Goal: Information Seeking & Learning: Learn about a topic

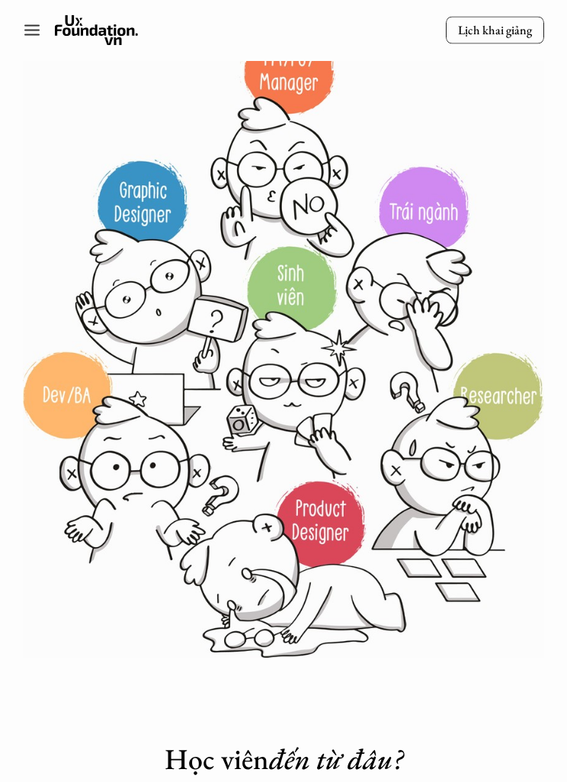
scroll to position [314, 0]
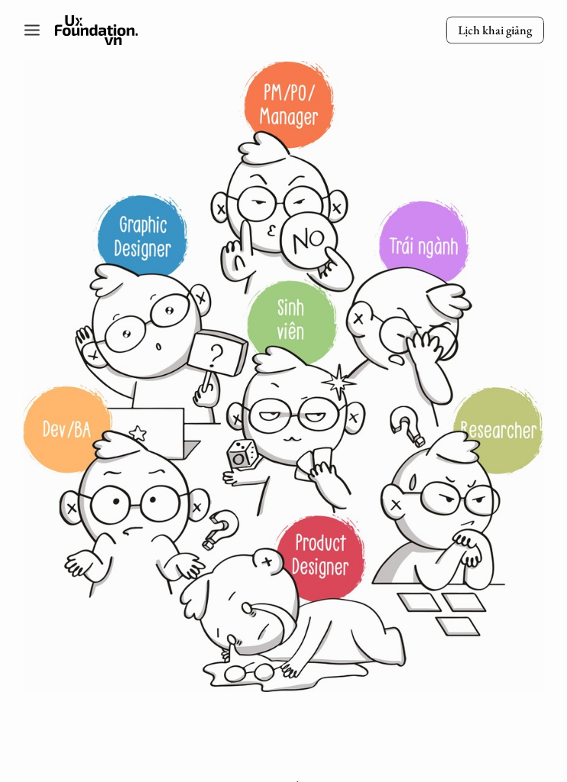
click at [299, 104] on img at bounding box center [283, 377] width 521 height 662
click at [286, 99] on img at bounding box center [283, 377] width 521 height 662
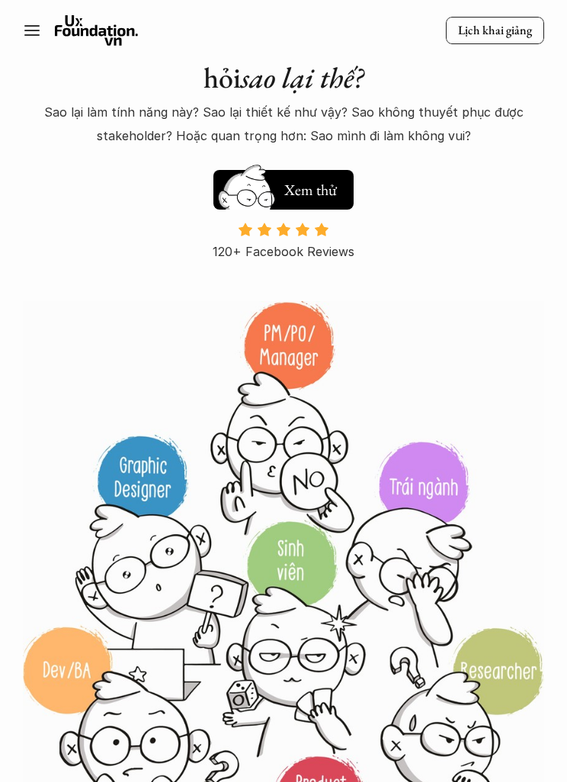
scroll to position [72, 0]
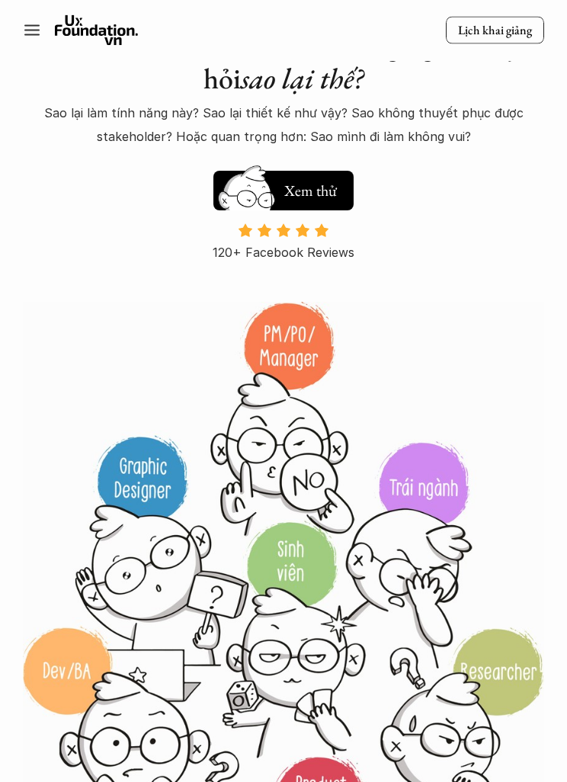
click at [278, 348] on img at bounding box center [283, 618] width 521 height 662
click at [296, 344] on img at bounding box center [283, 618] width 521 height 662
click at [290, 334] on img at bounding box center [283, 618] width 521 height 662
click at [290, 333] on img at bounding box center [283, 618] width 521 height 662
click at [308, 348] on img at bounding box center [283, 618] width 521 height 662
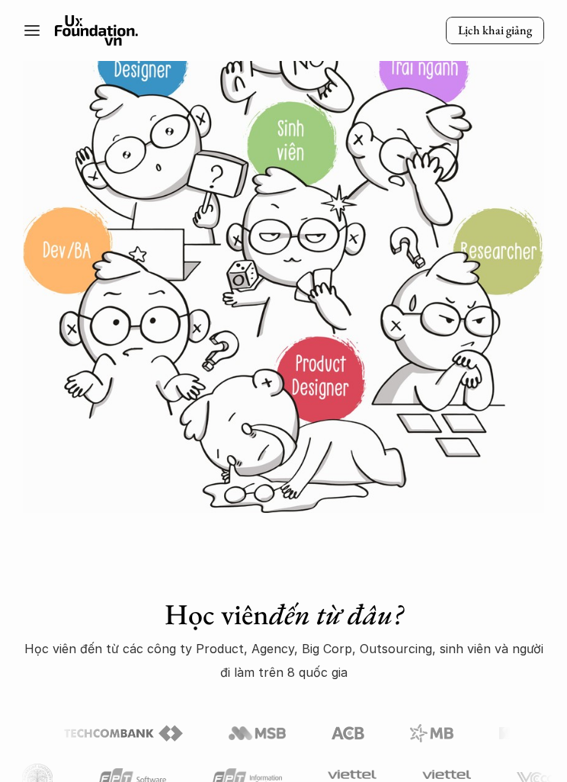
scroll to position [0, 0]
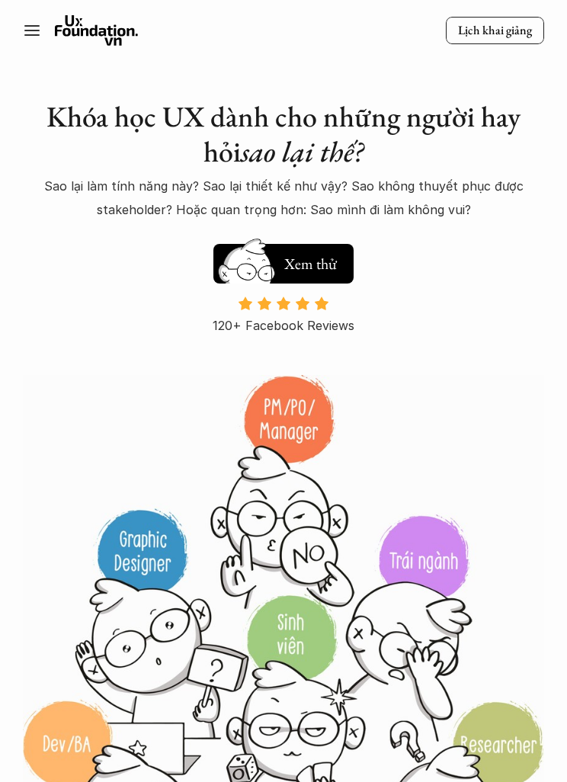
click at [19, 34] on div "Lịch khai giảng" at bounding box center [283, 30] width 567 height 30
click at [35, 22] on icon at bounding box center [32, 30] width 18 height 18
click at [37, 23] on icon at bounding box center [32, 30] width 18 height 18
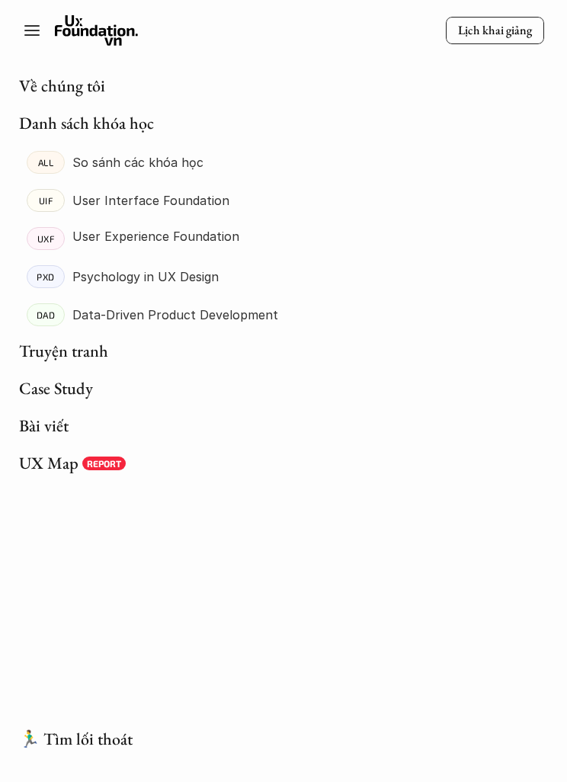
click at [51, 467] on link "UX Map" at bounding box center [48, 463] width 59 height 22
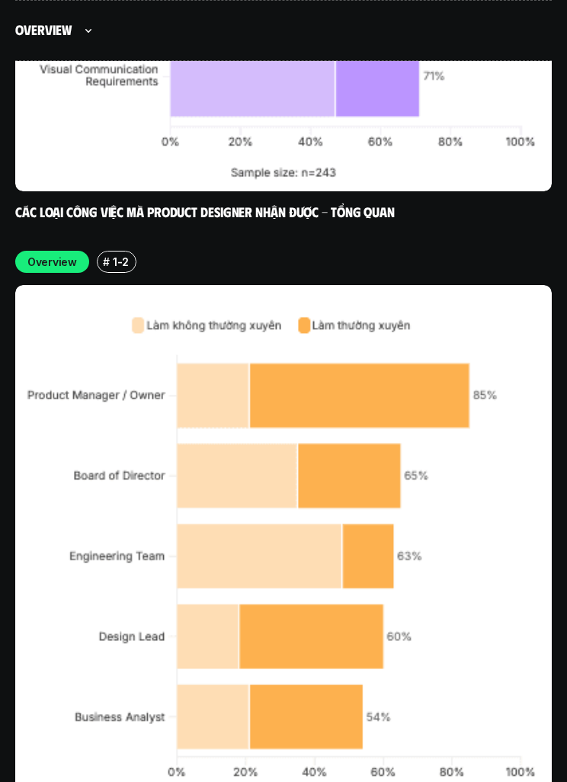
scroll to position [5296, 0]
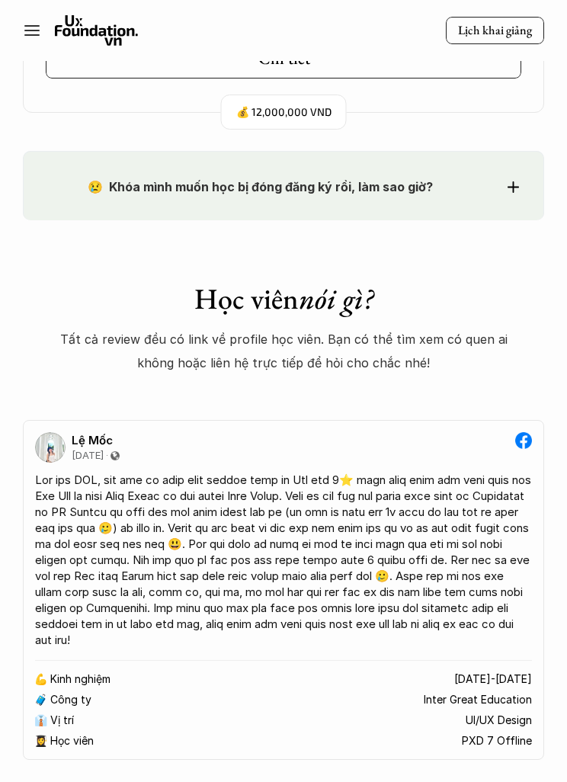
scroll to position [3422, 0]
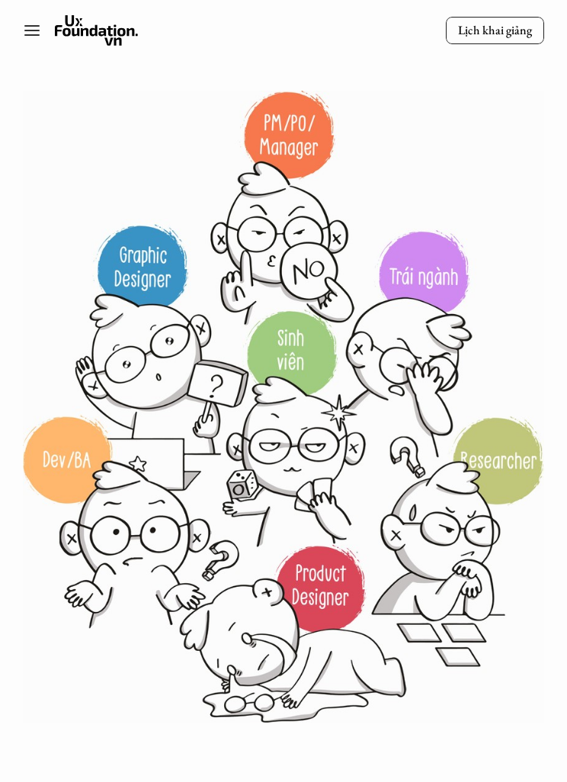
scroll to position [280, 0]
